Goal: Task Accomplishment & Management: Complete application form

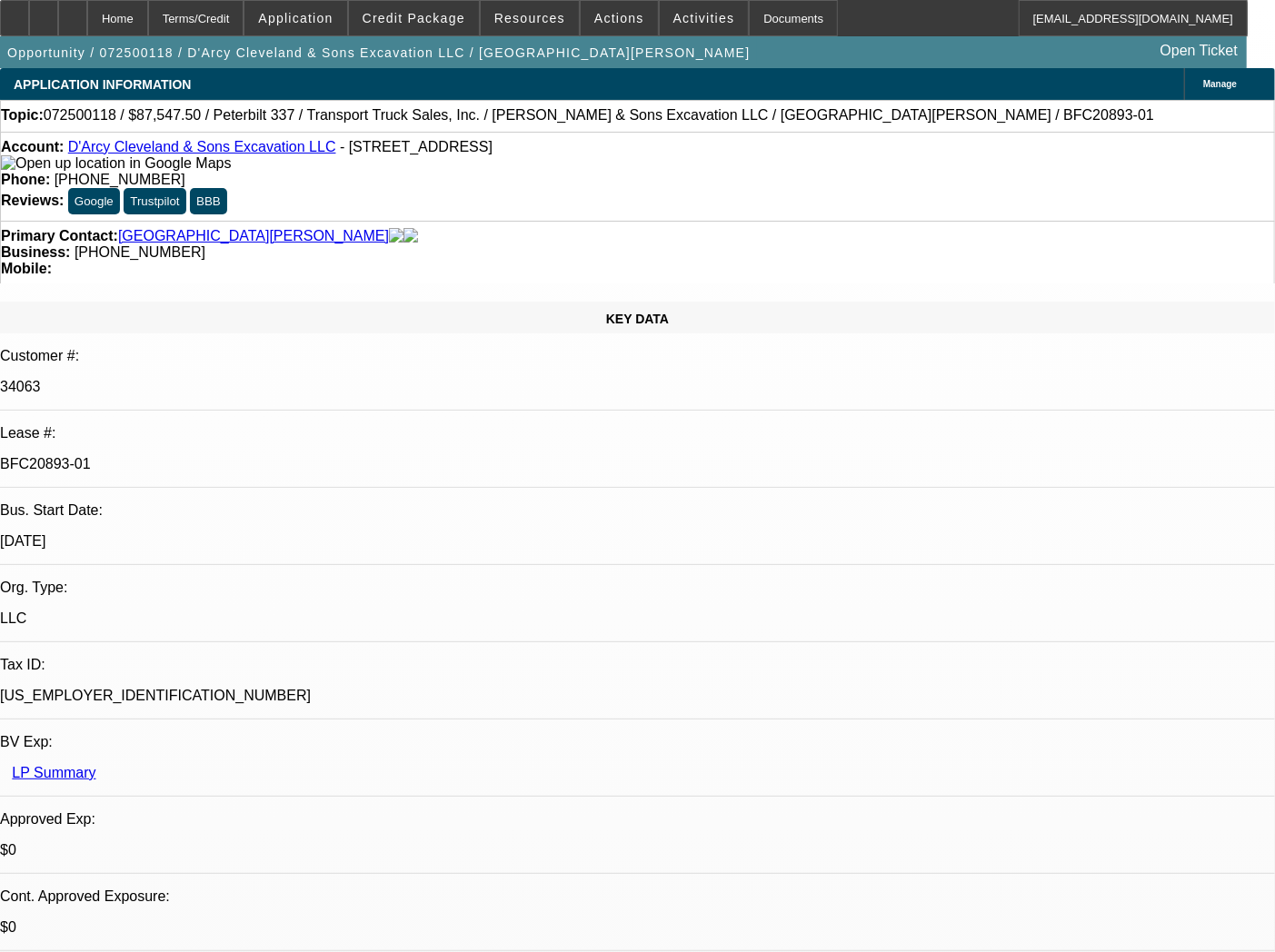
select select "0"
select select "2"
select select "0"
select select "6"
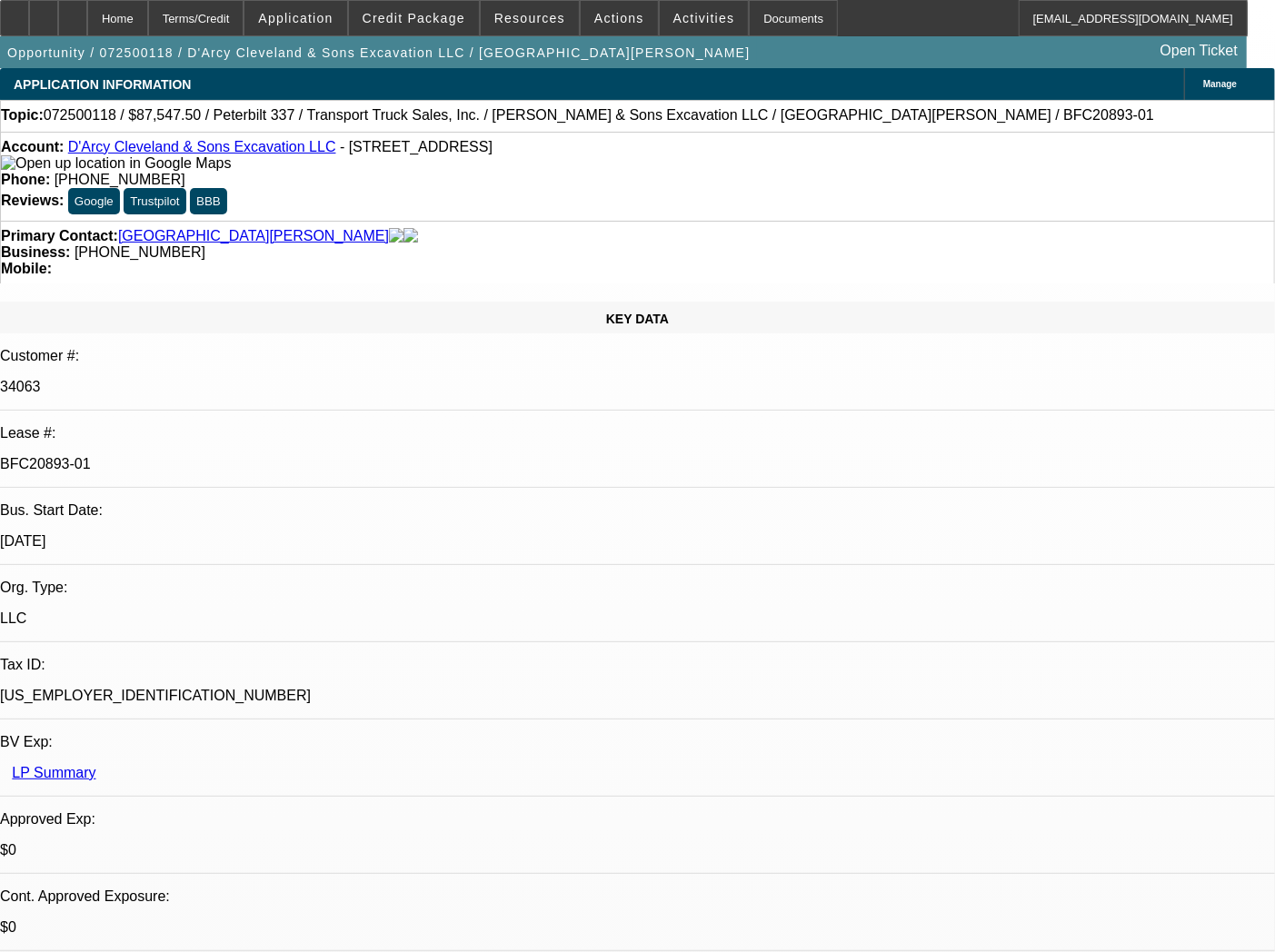
select select "0"
select select "2"
select select "0"
select select "6"
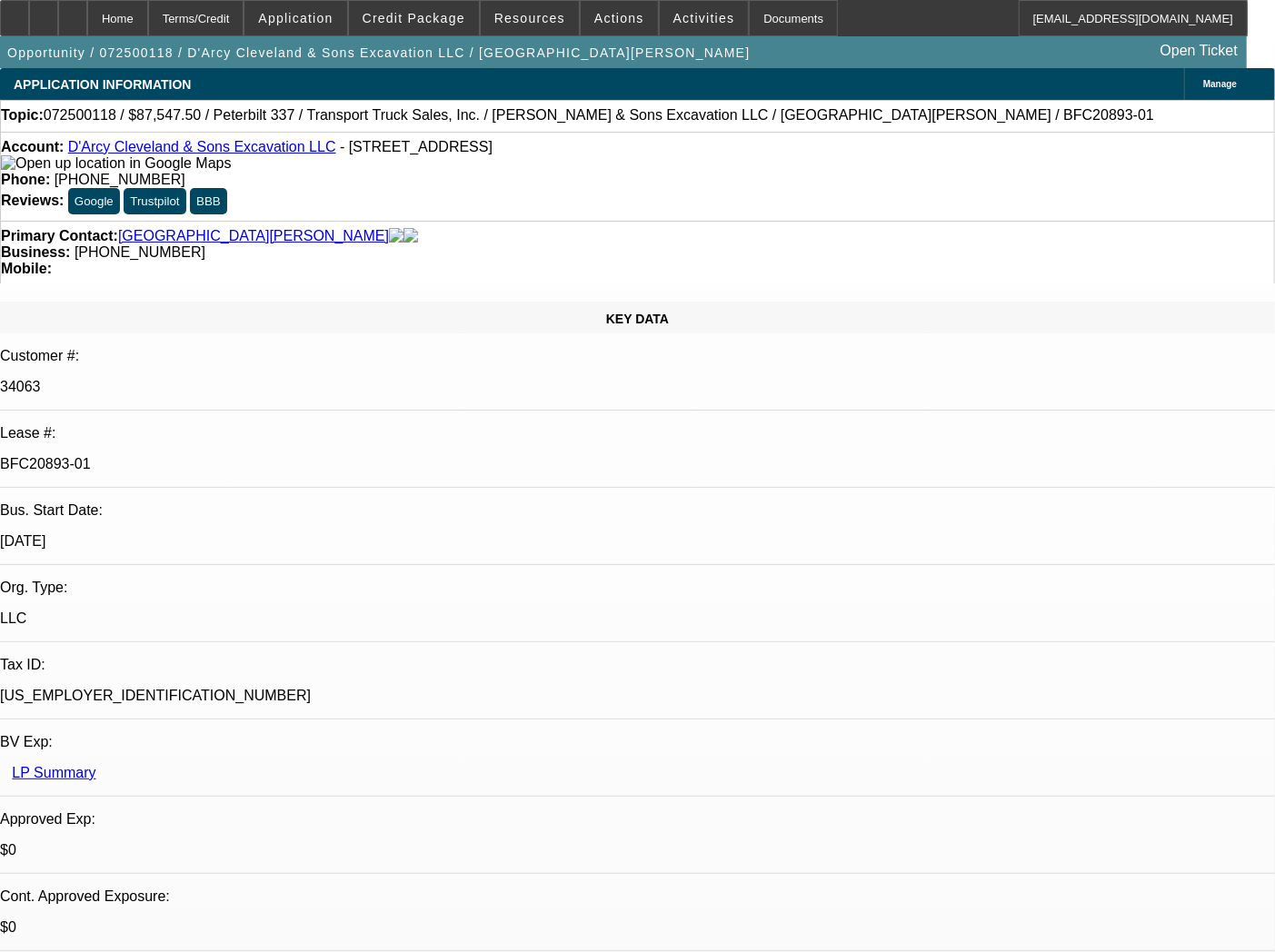
select select "2"
select select "0"
select select "6"
select select "0.1"
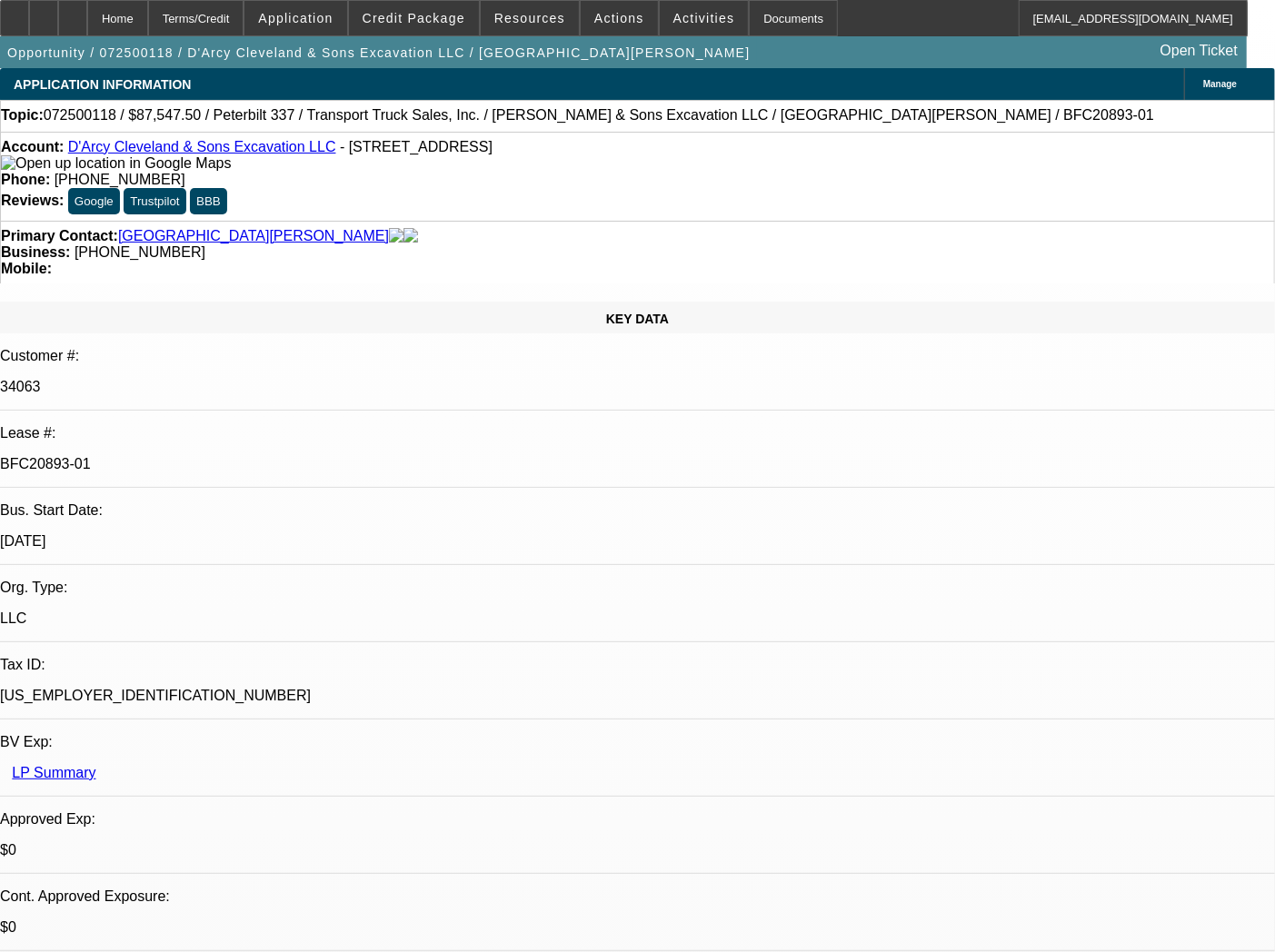
select select "0"
select select "2"
select select "0"
select select "6"
click at [776, 15] on div "Documents" at bounding box center [793, 18] width 89 height 37
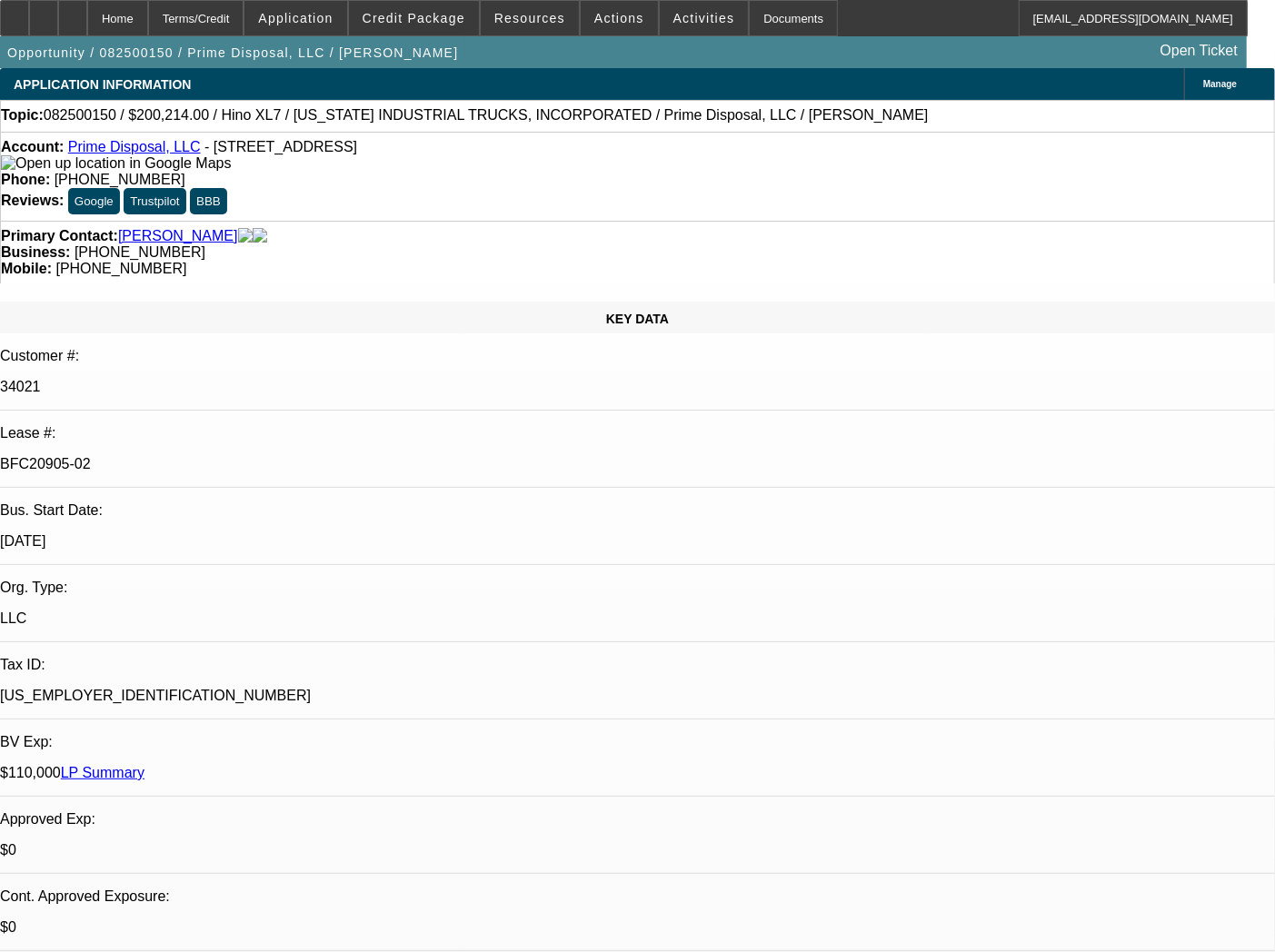
select select "0.1"
select select "0"
select select "6"
select select "0.1"
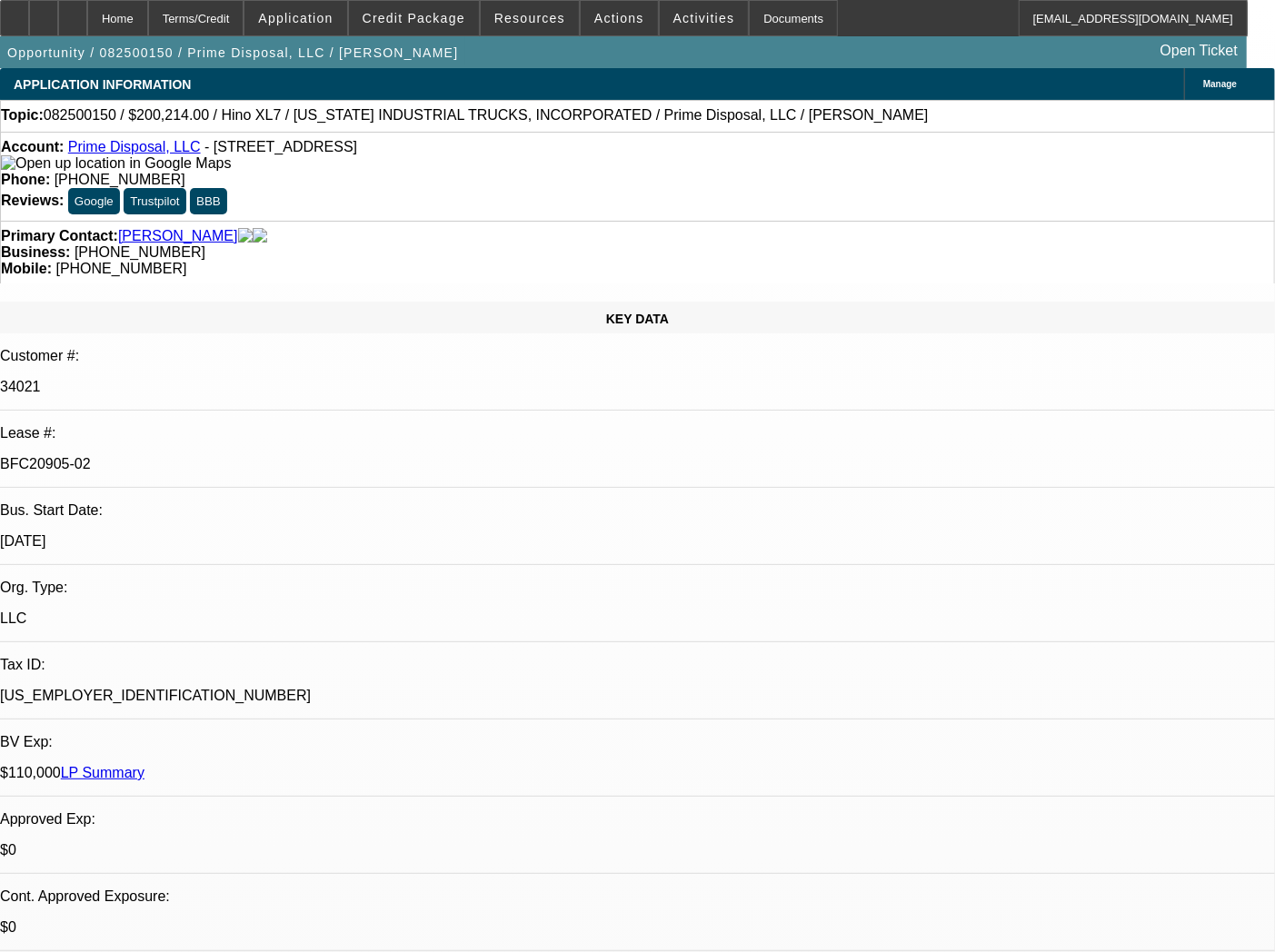
select select "0"
select select "6"
select select "0.1"
select select "0"
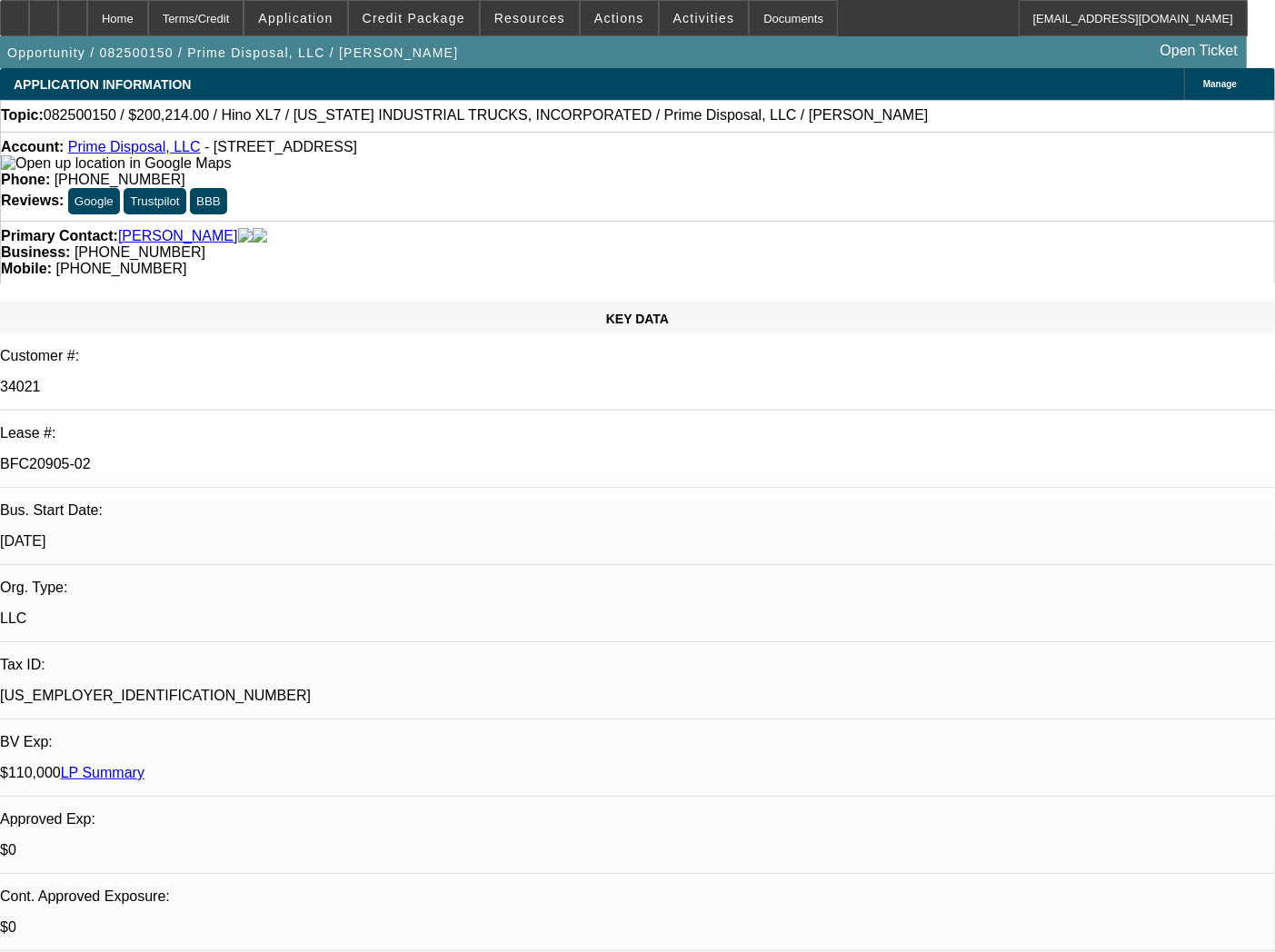
select select "0"
select select "6"
select select "0.1"
select select "0"
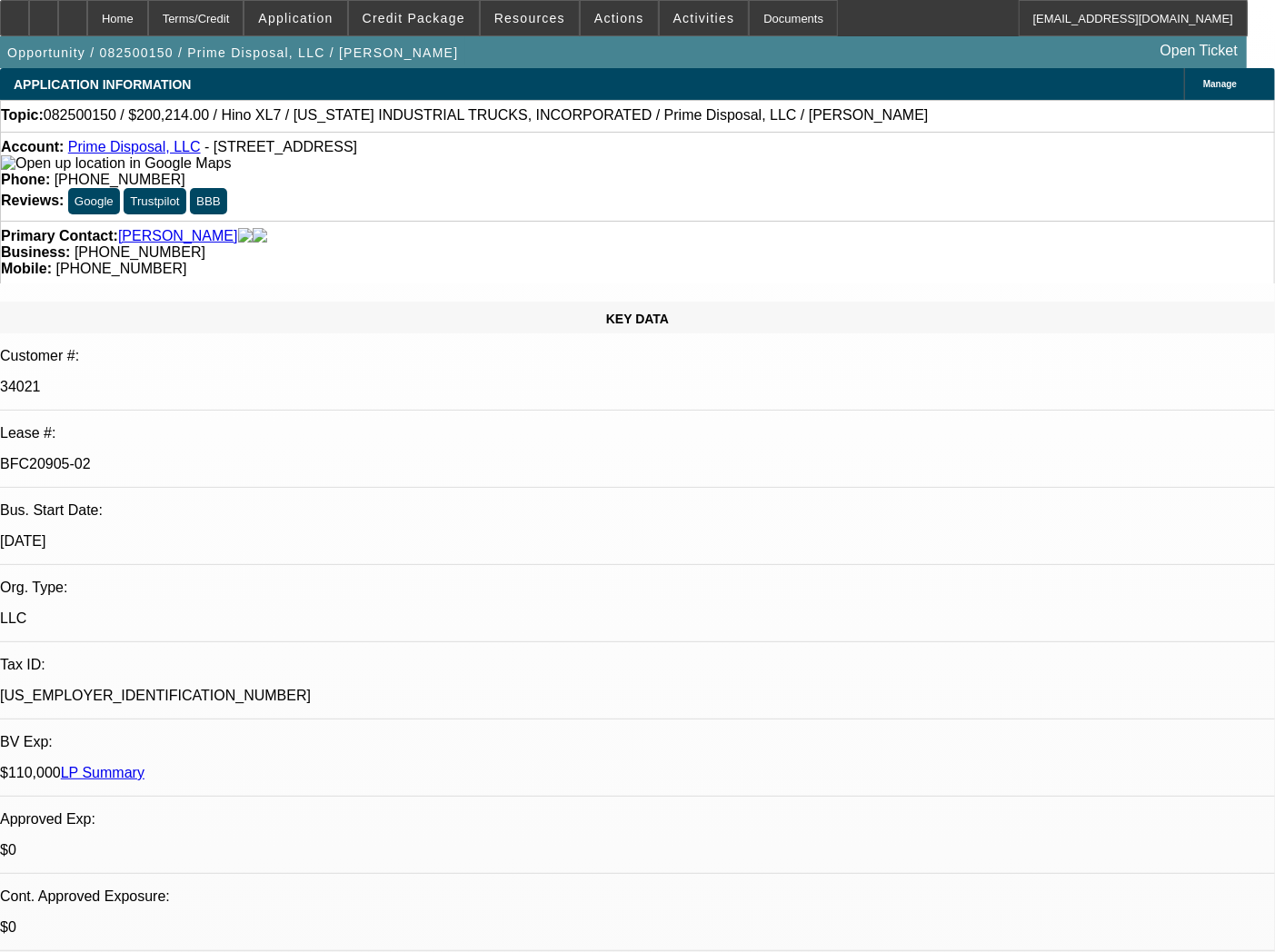
select select "6"
click at [766, 27] on div "Documents" at bounding box center [793, 18] width 89 height 37
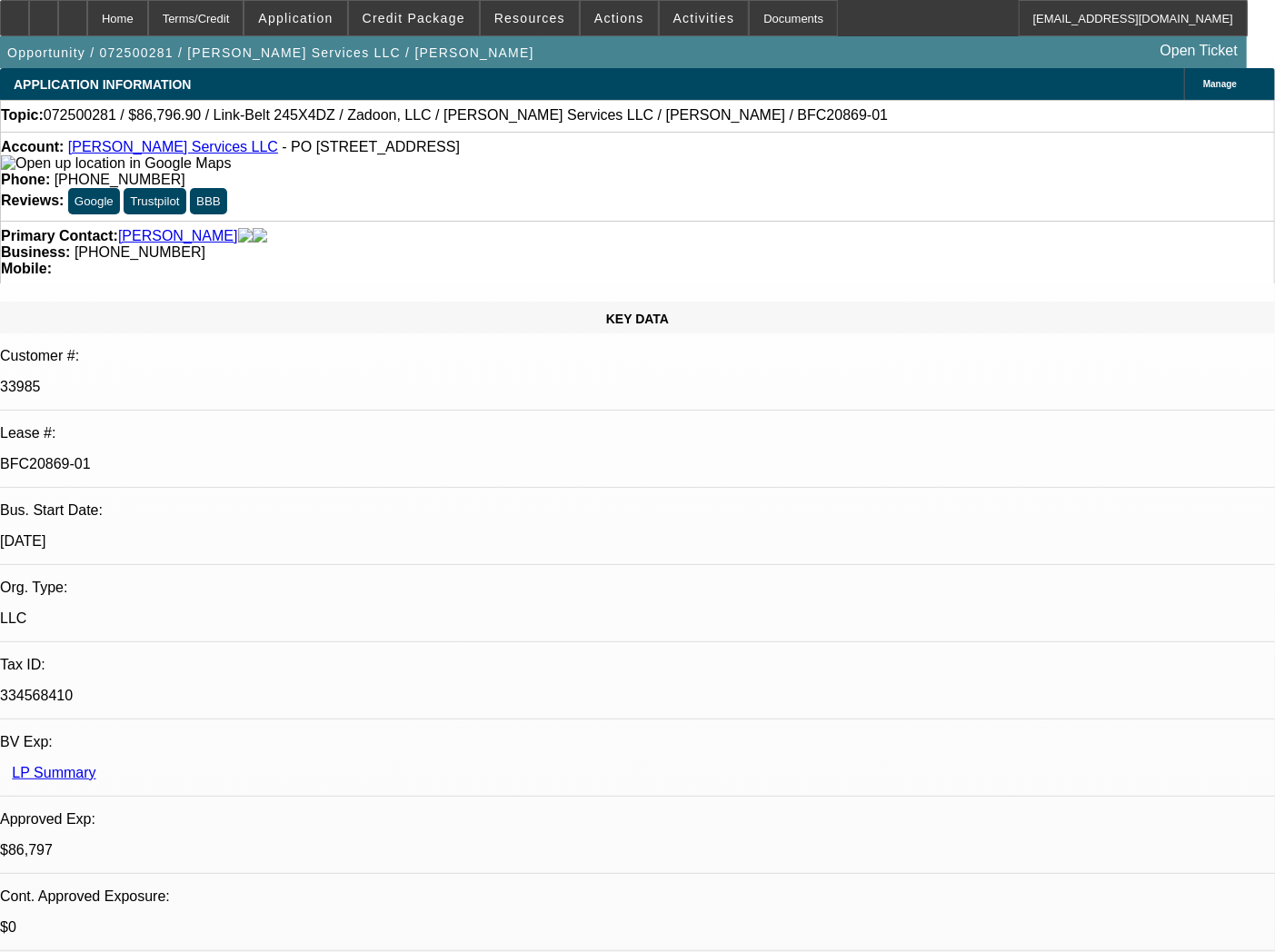
select select "0.1"
select select "0"
select select "2"
select select "0"
select select "6"
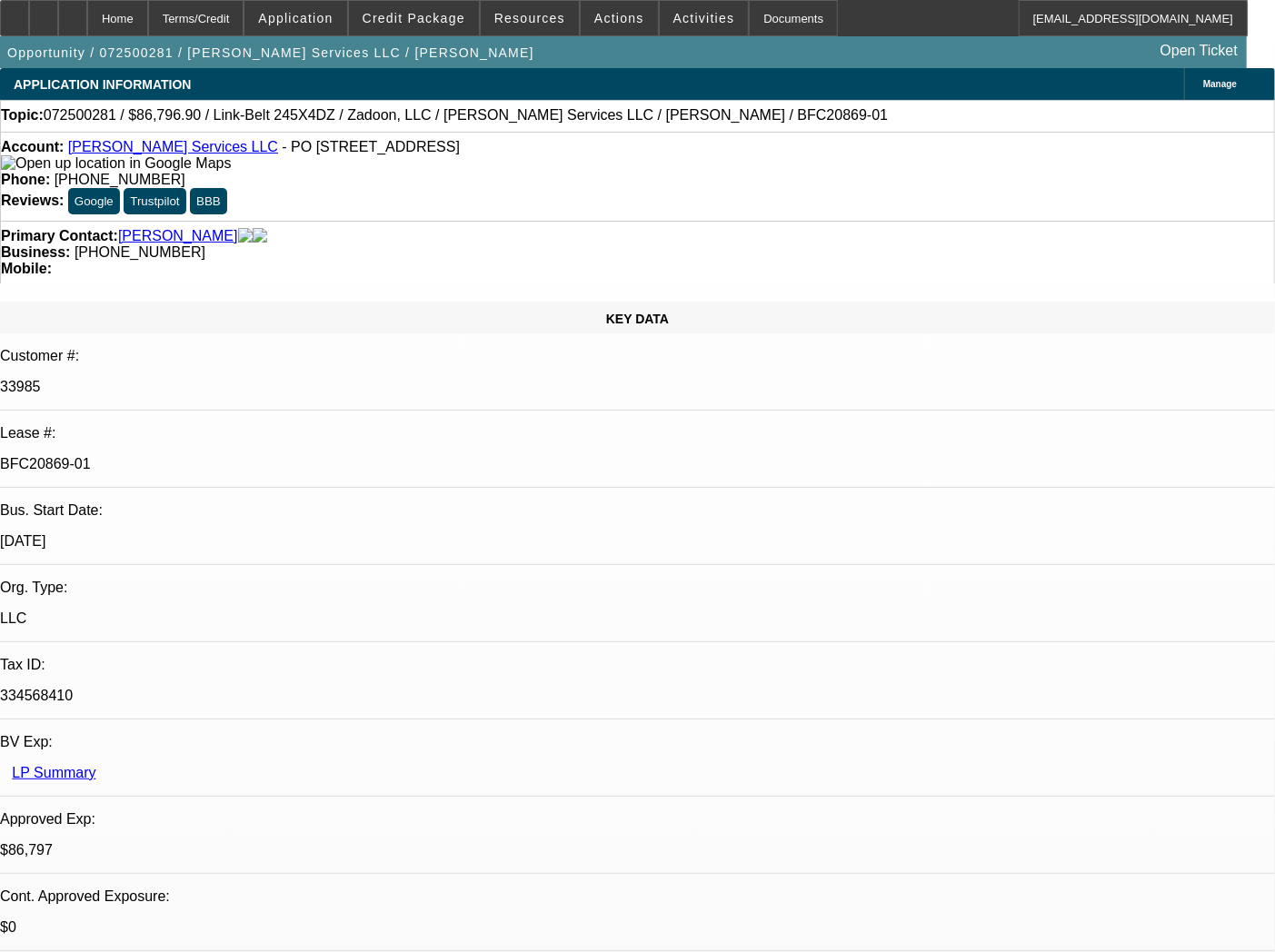
select select "0"
select select "2"
select select "0"
select select "6"
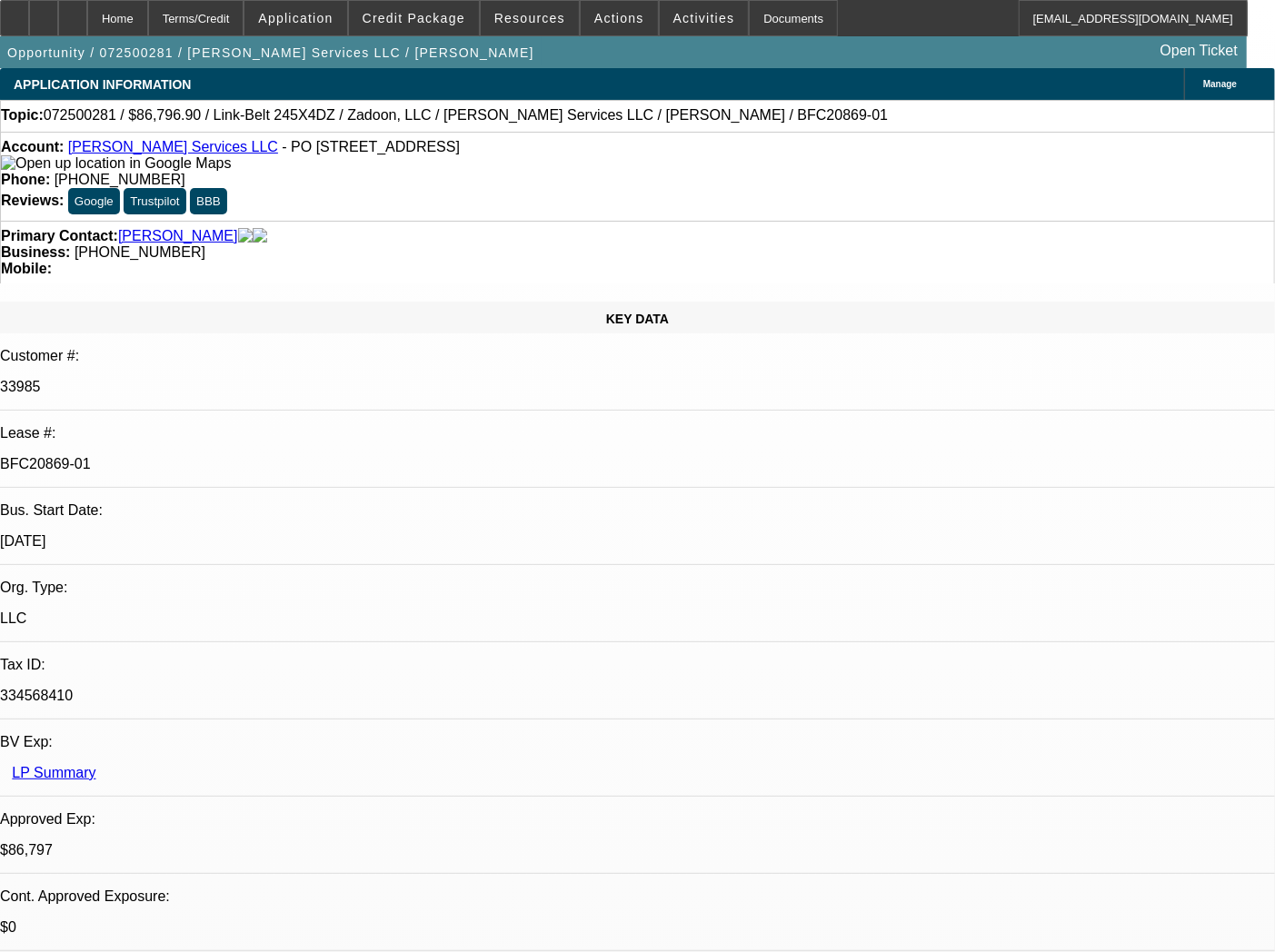
select select "0.1"
select select "0"
select select "6"
select select "0.1"
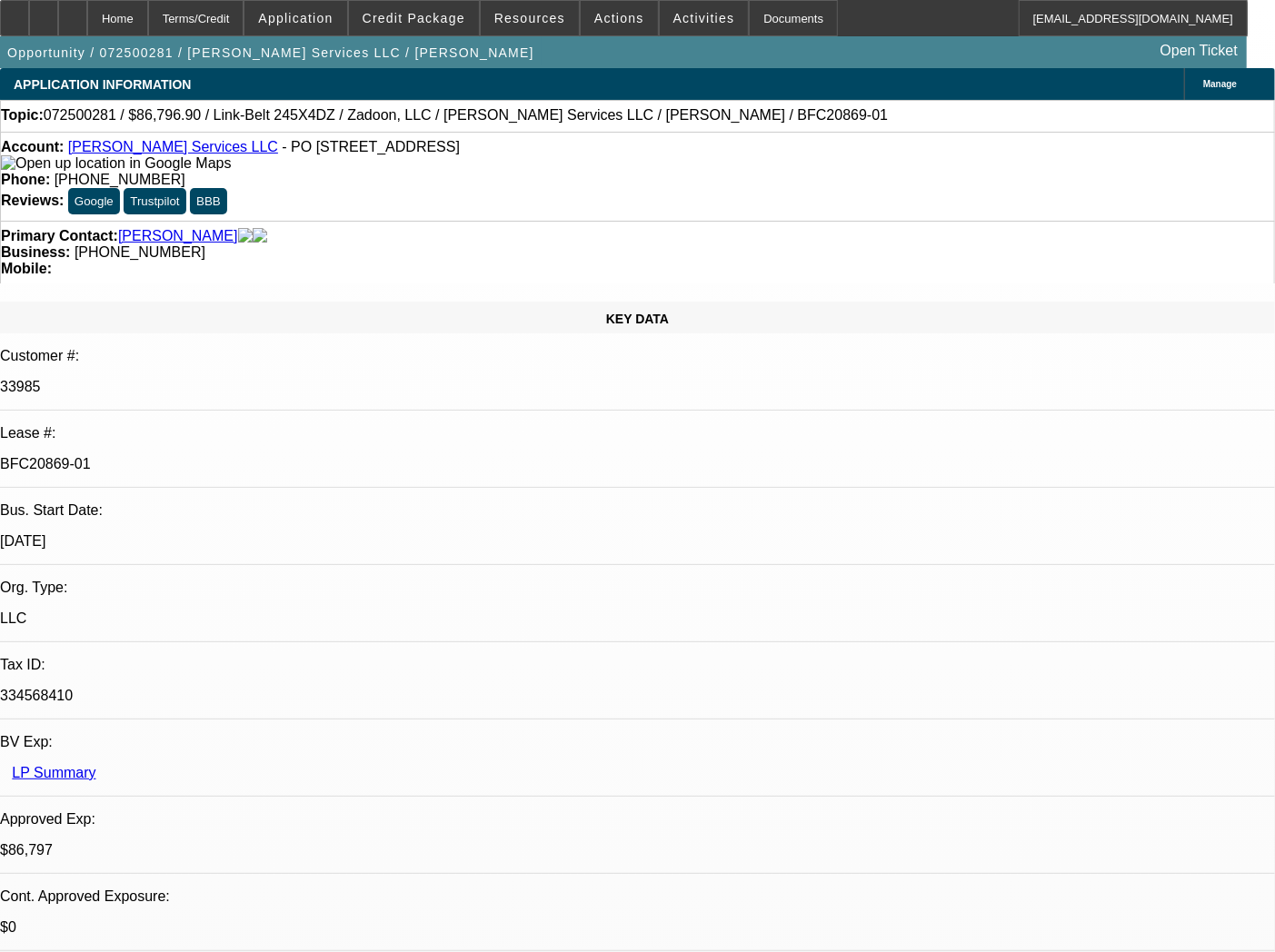
select select "0"
select select "6"
click at [773, 18] on div "Documents" at bounding box center [793, 18] width 89 height 37
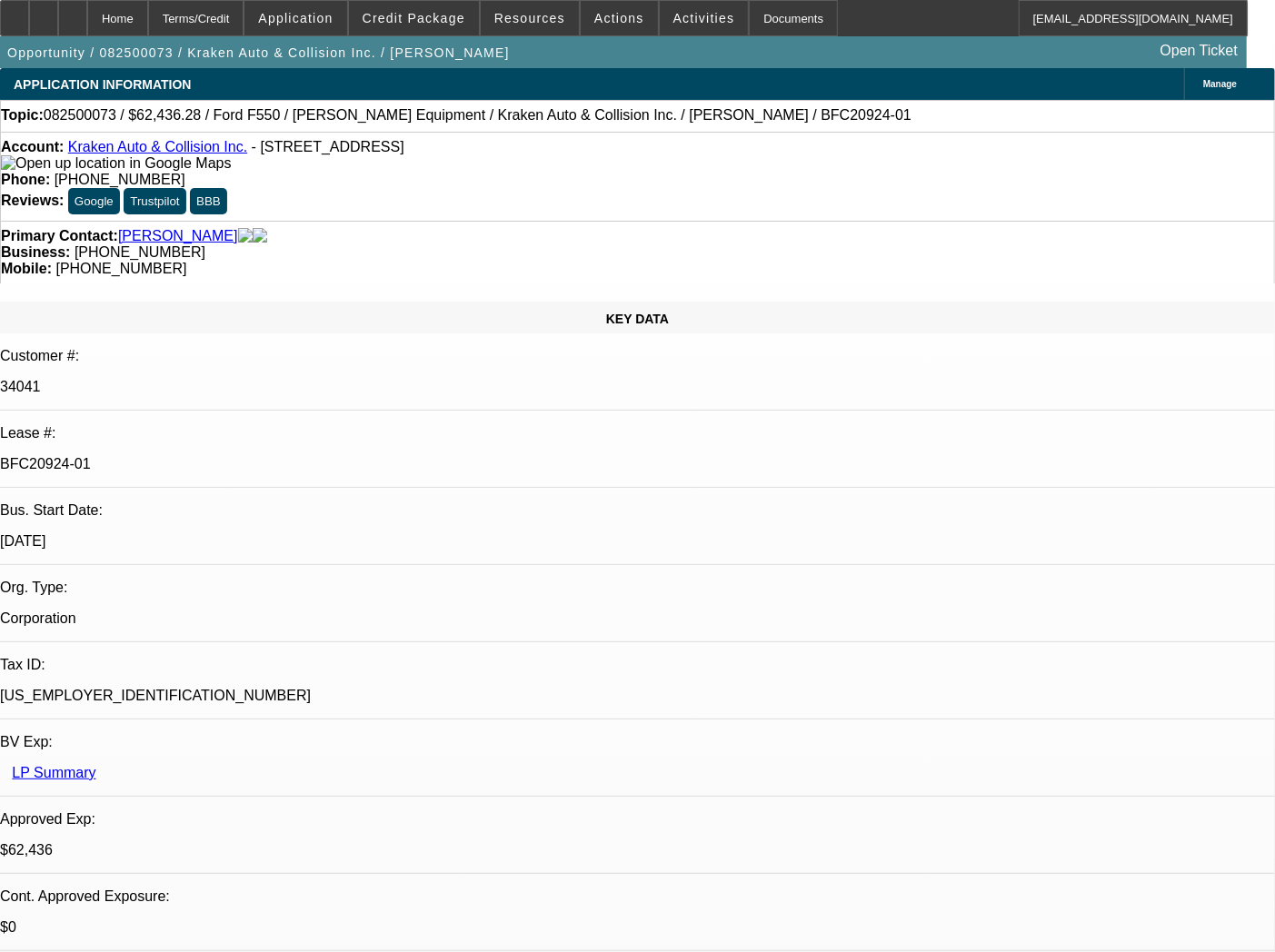
select select "0"
select select "3"
select select "0.1"
select select "4"
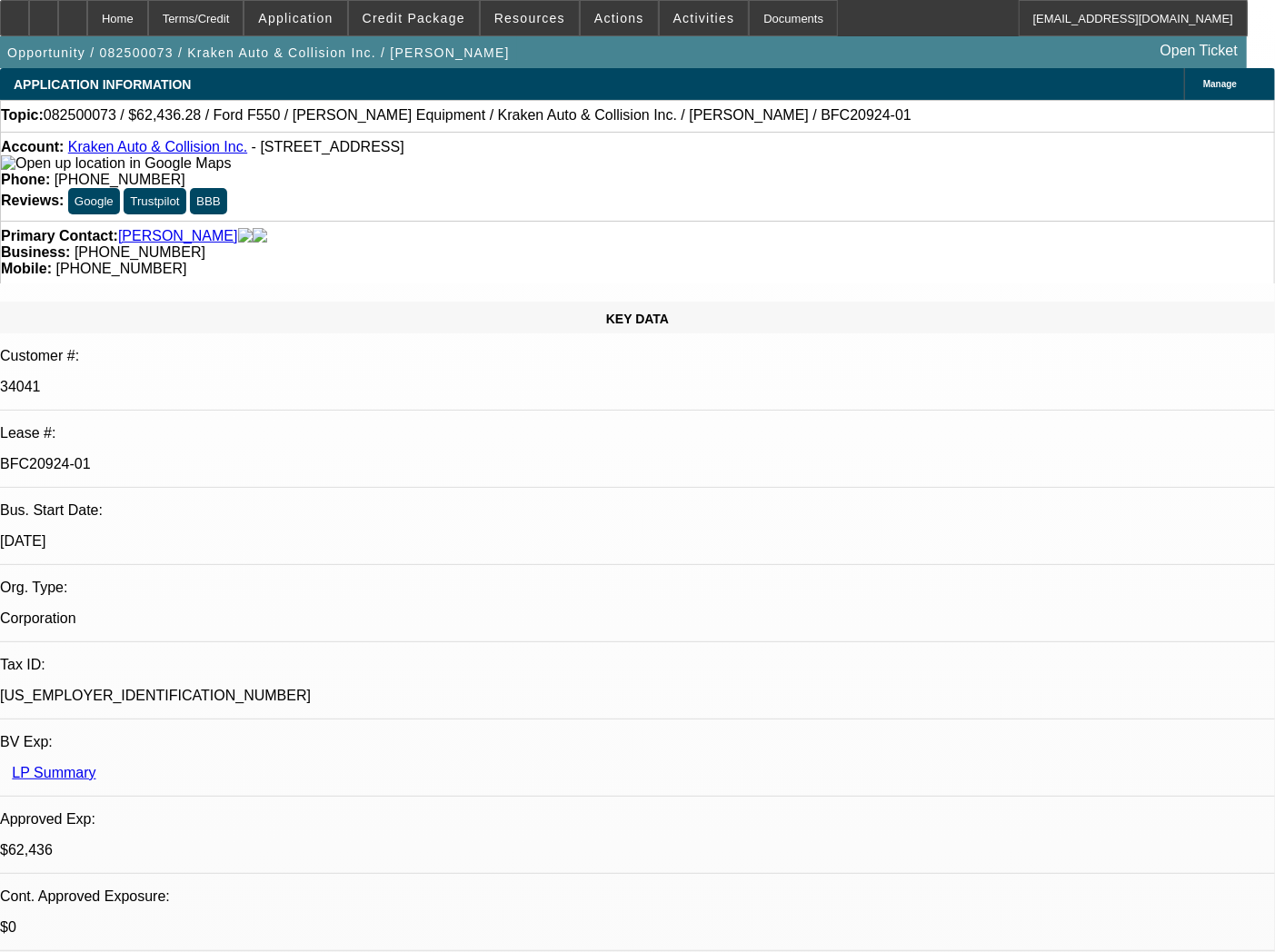
select select "0"
select select "0.1"
select select "4"
select select "0"
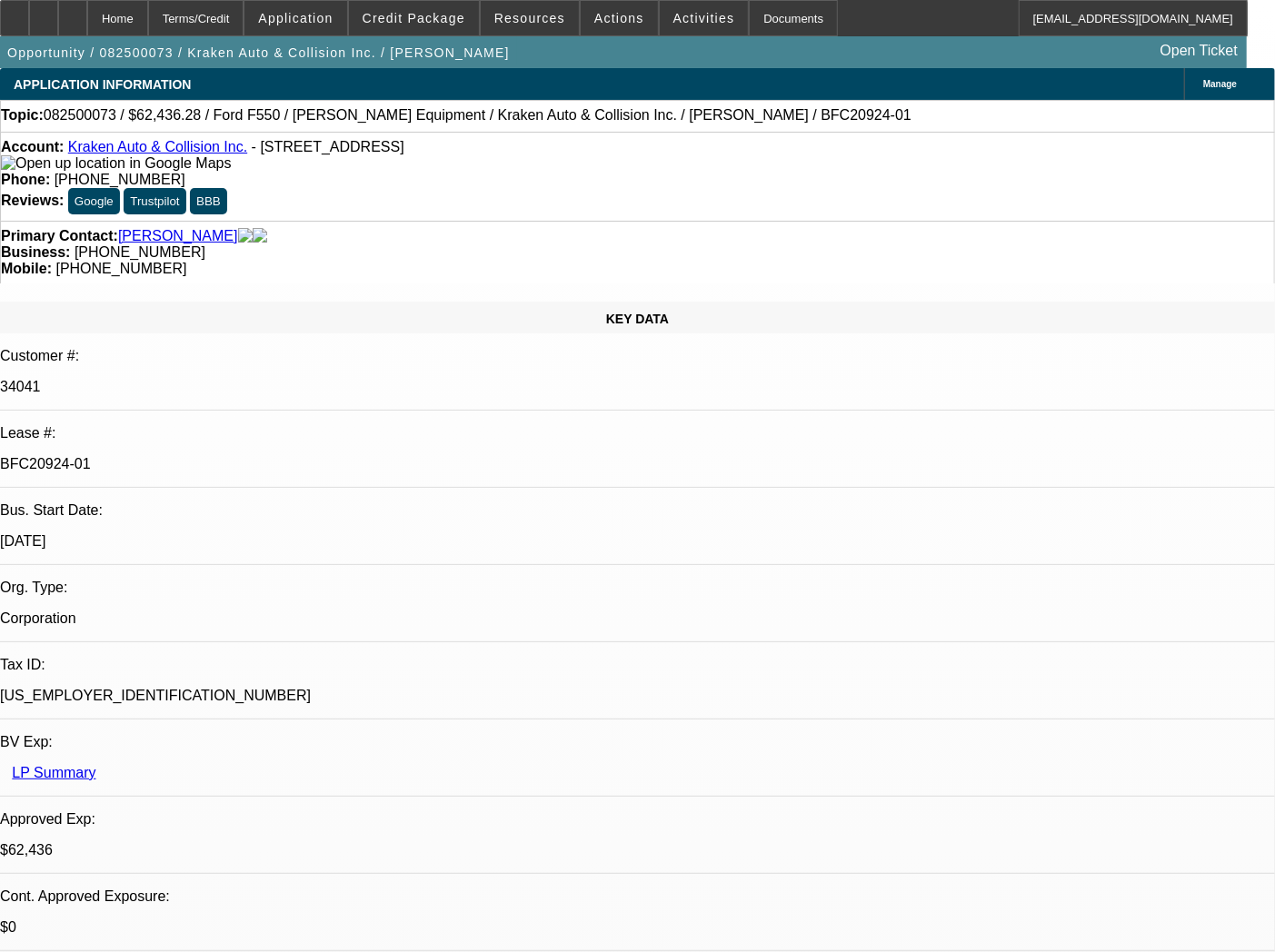
select select "0"
select select "0.1"
select select "4"
select select "0"
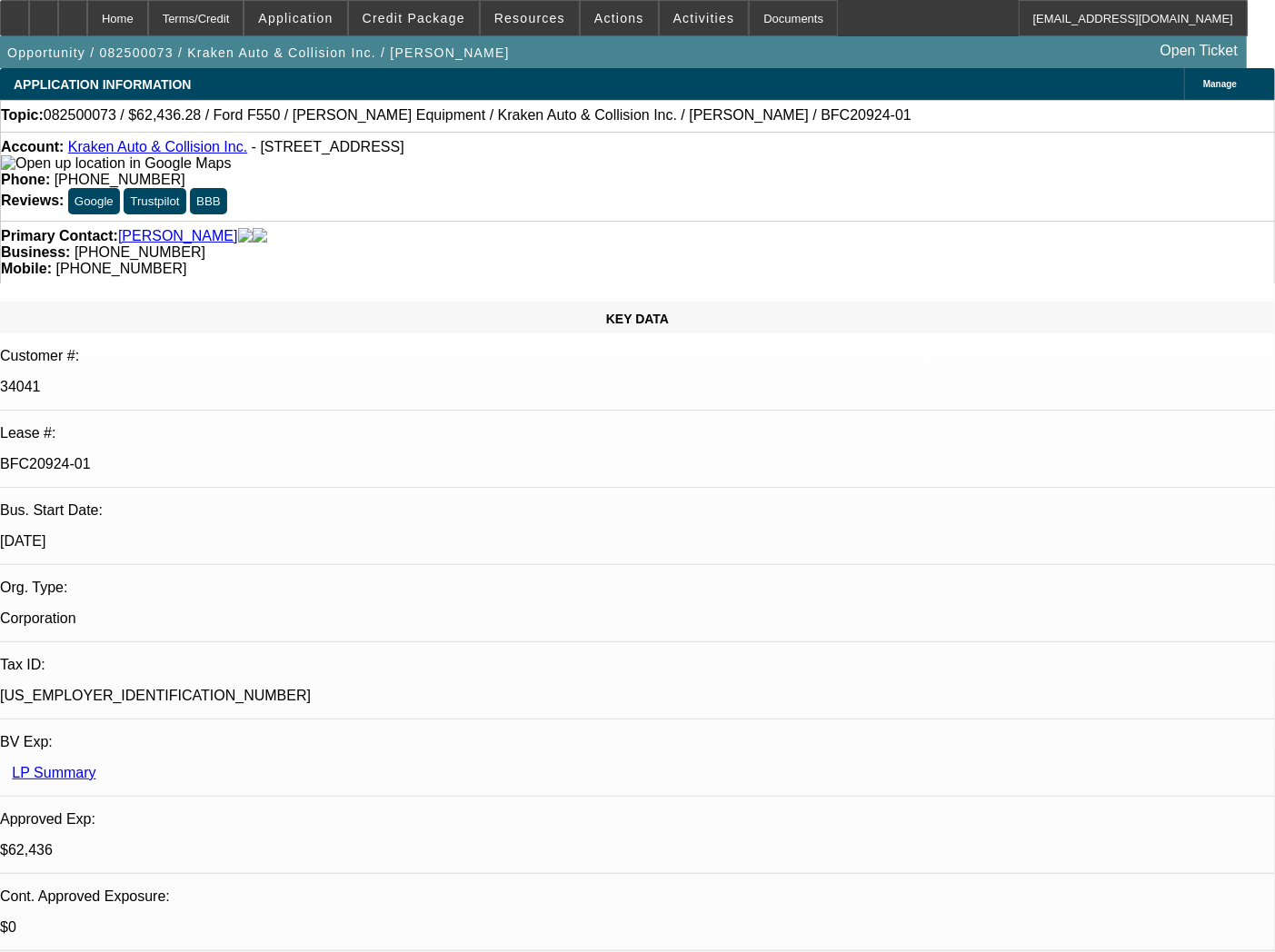
select select "0.1"
select select "4"
click at [767, 15] on div "Documents" at bounding box center [793, 18] width 89 height 37
